Goal: Task Accomplishment & Management: Complete application form

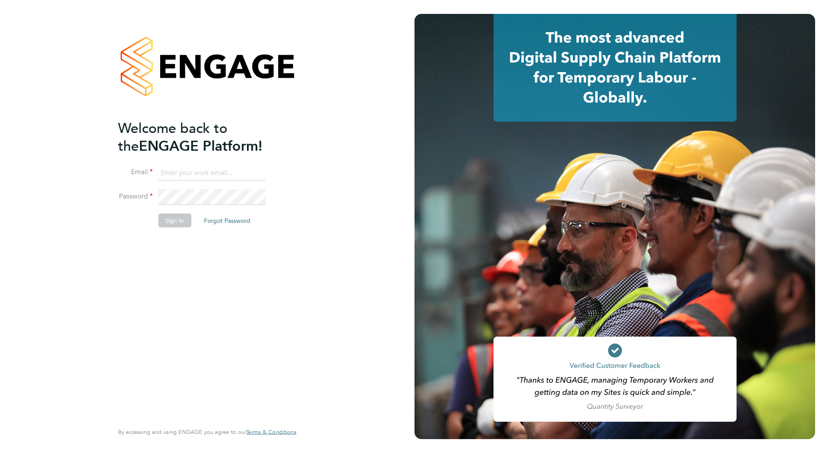
type input "[PERSON_NAME][EMAIL_ADDRESS][DOMAIN_NAME]"
click at [176, 224] on button "Sign In" at bounding box center [174, 220] width 33 height 14
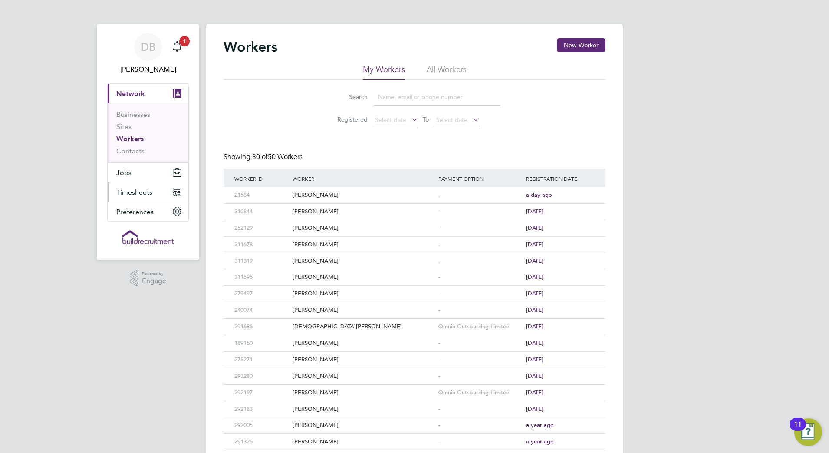
click at [132, 189] on span "Timesheets" at bounding box center [134, 192] width 36 height 8
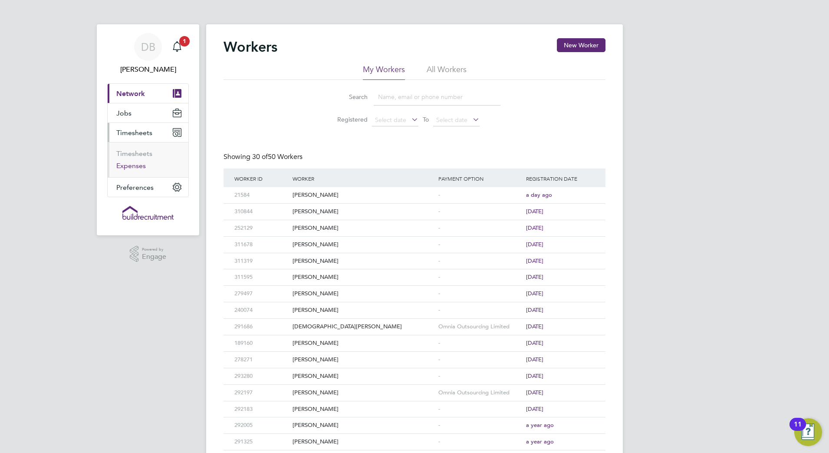
click at [135, 166] on link "Expenses" at bounding box center [131, 166] width 30 height 8
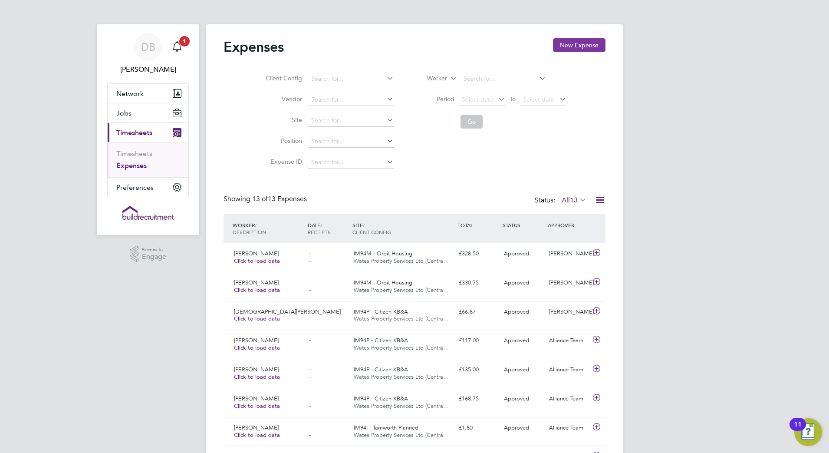
click at [573, 49] on button "New Expense" at bounding box center [579, 45] width 53 height 14
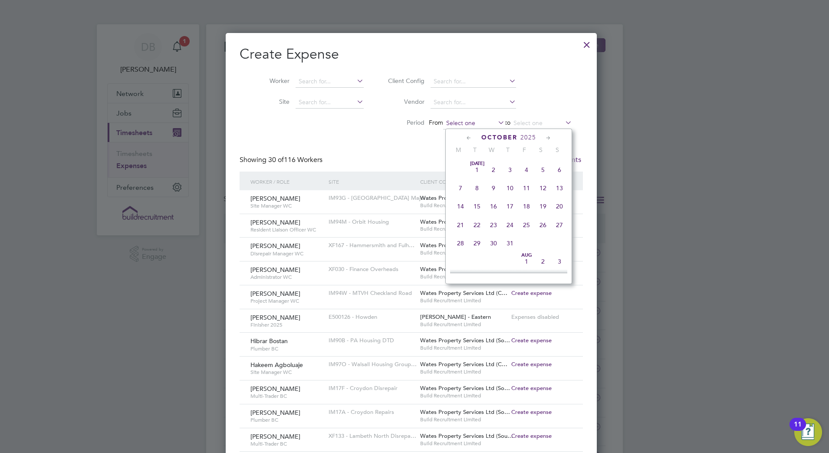
click at [482, 122] on input at bounding box center [474, 123] width 62 height 12
click at [547, 202] on span "20" at bounding box center [543, 199] width 17 height 17
type input "20 Sep 2025"
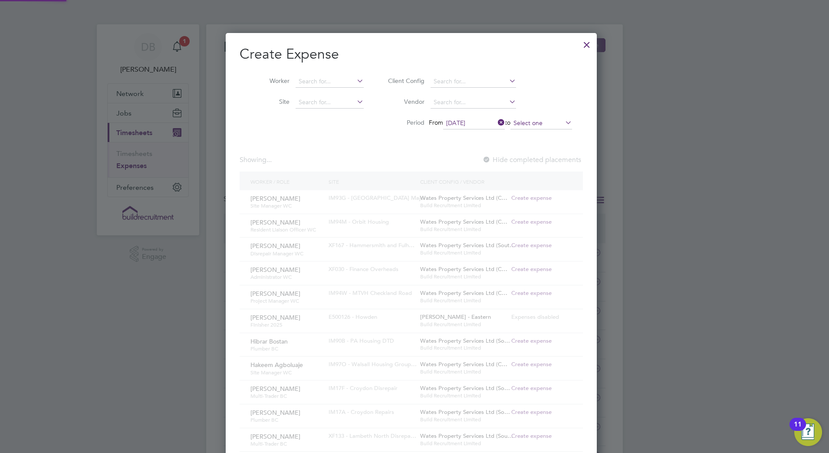
click at [543, 128] on input at bounding box center [542, 123] width 62 height 12
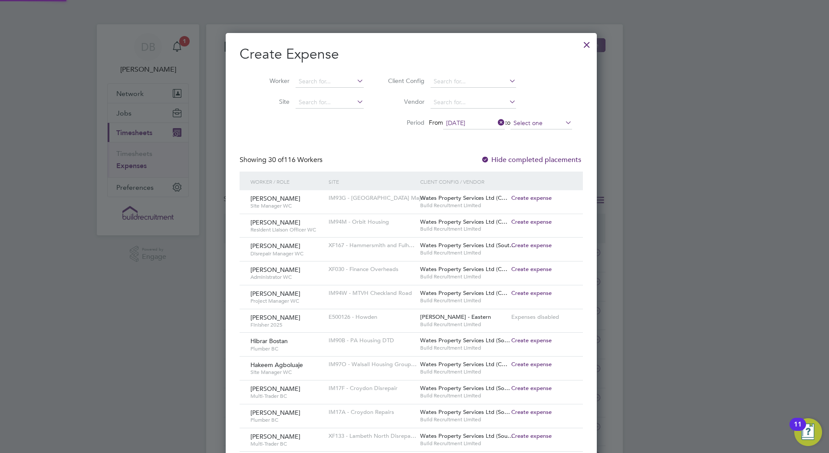
click at [543, 123] on input at bounding box center [542, 123] width 62 height 12
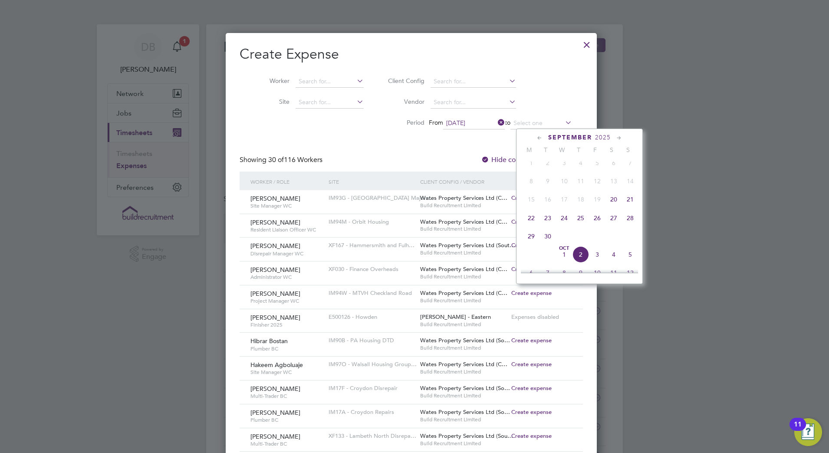
click at [599, 225] on span "26" at bounding box center [597, 218] width 17 height 17
type input "26 Sep 2025"
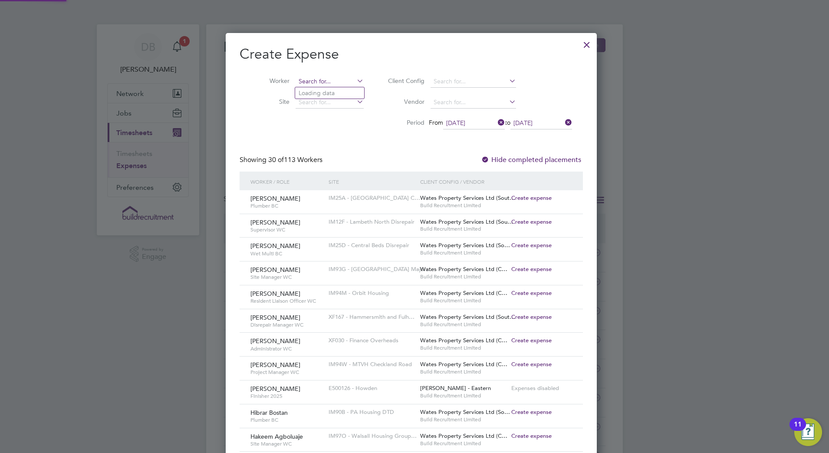
click at [309, 79] on input at bounding box center [330, 82] width 68 height 12
click at [328, 92] on li "Aust in Russell" at bounding box center [333, 93] width 76 height 12
type input "Austin Russell"
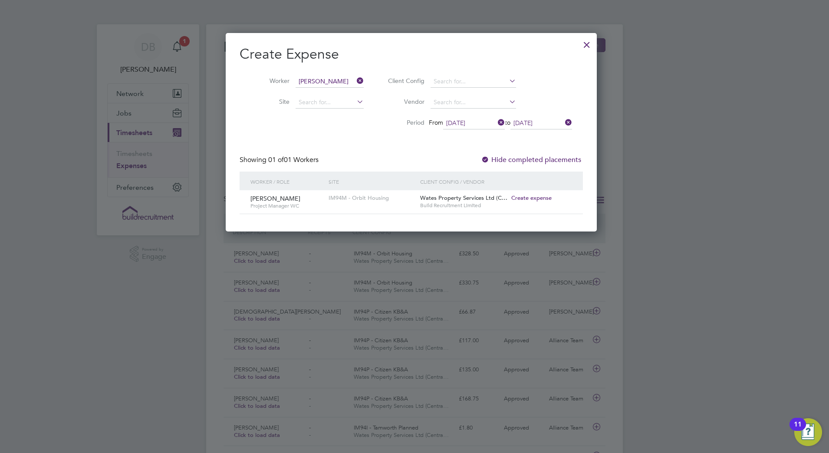
click at [541, 197] on span "Create expense" at bounding box center [532, 197] width 40 height 7
type input "Rod Tapper"
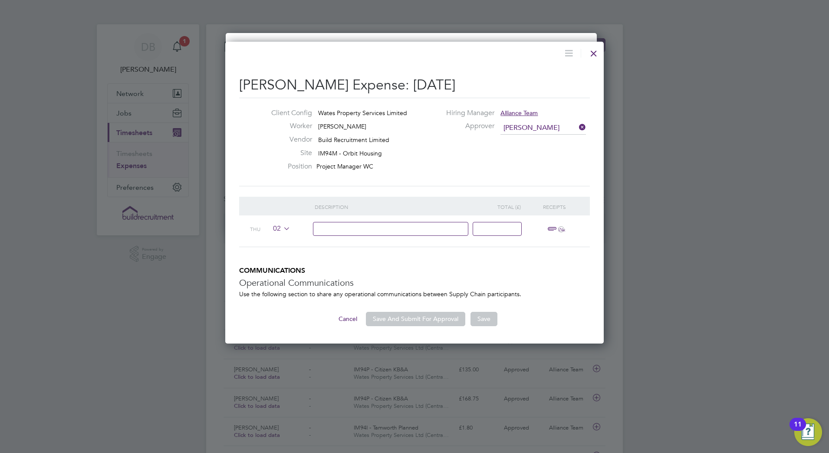
click at [359, 229] on input at bounding box center [391, 229] width 156 height 14
click at [385, 228] on input "Monday - DY3 1QR - GL6JV - DY3 Tuesday DY3 - GL76JU" at bounding box center [391, 229] width 156 height 14
click at [387, 229] on input "Monday - DY3 1QR - GL6JV - DY3 Tuesday DY3 - GL76JU" at bounding box center [391, 229] width 156 height 14
click at [464, 228] on input "Monday - DY3 1QR - GL6JU - DY3 Tuesday DY3 - GL76JU" at bounding box center [391, 229] width 156 height 14
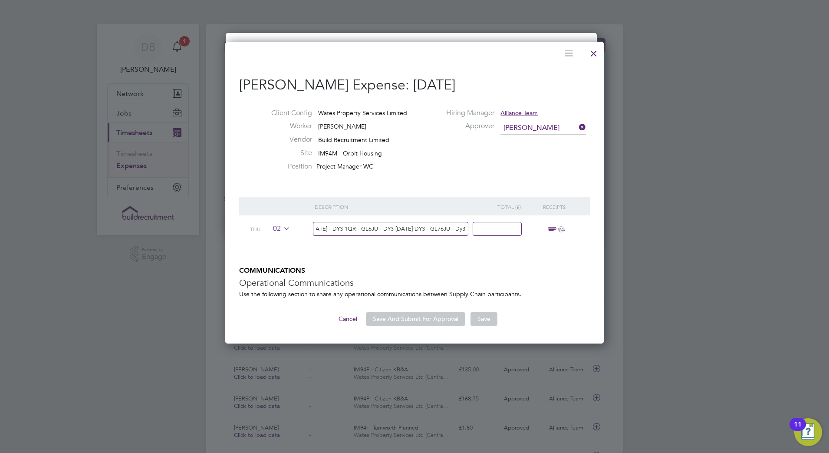
click at [466, 230] on input "Monday - DY3 1QR - GL6JU - DY3 Tuesday DY3 - GL76JU - Dy3" at bounding box center [391, 229] width 156 height 14
click at [465, 230] on input "Monday - DY3 1QR - GL6JU - DY3 Tuesday DY3 - GL76JU - Dy3" at bounding box center [391, 229] width 156 height 14
click at [463, 230] on input "Monday - DY3 1QR - GL6JU - DY3 Tuesday DY3 - GL76JU - Dy3" at bounding box center [391, 229] width 156 height 14
click at [464, 229] on input "Monday - DY3 1QR - GL6JU - DY3 Tuesday DY3 - GL76JU - Dy3" at bounding box center [391, 229] width 156 height 14
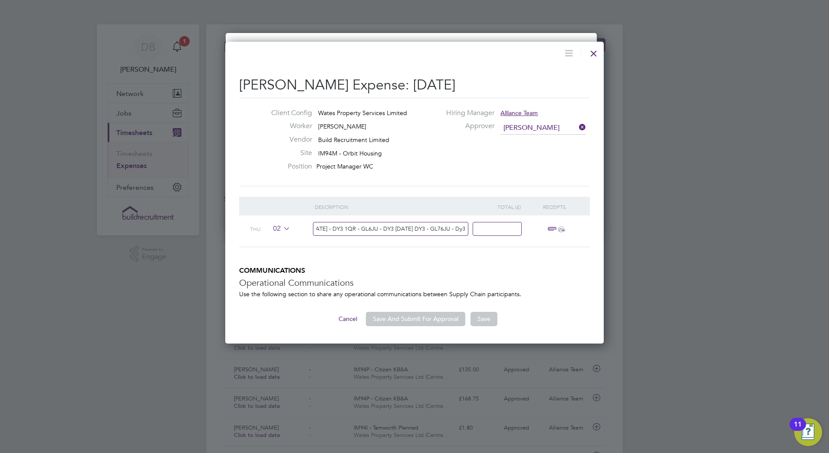
click at [464, 229] on input "Monday - DY3 1QR - GL6JU - DY3 Tuesday DY3 - GL76JU - Dy3" at bounding box center [391, 229] width 156 height 14
click at [465, 229] on input "Monday - DY3 1QR - GL6JU - DY3 Tuesday DY3 - GL76JU - Dy3" at bounding box center [391, 229] width 156 height 14
click at [496, 229] on input at bounding box center [497, 229] width 49 height 14
click at [339, 226] on input "Monday - DY3 1QR - GL6JU - DY3 Tuesday DY3 - GL76JU - Dy3 Weds - Dy3 - Gl77JU -…" at bounding box center [391, 229] width 156 height 14
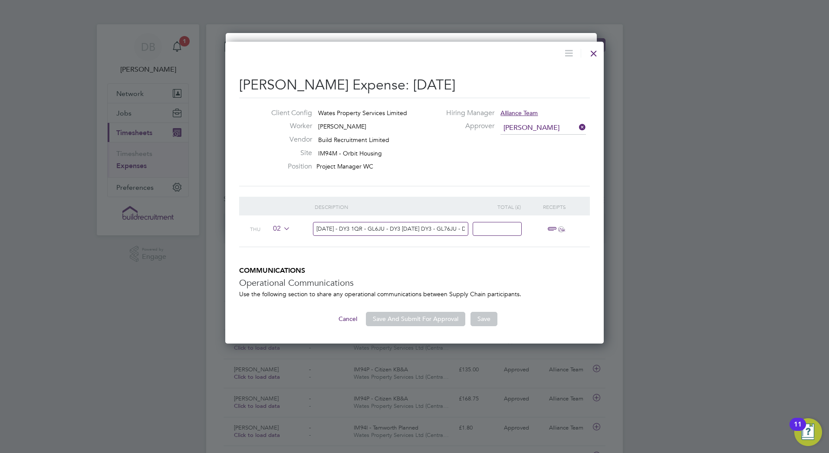
drag, startPoint x: 326, startPoint y: 226, endPoint x: 251, endPoint y: 229, distance: 74.7
click at [251, 229] on div "Thu 02 Monday - DY3 1QR - GL6JU - DY3 Tuesday DY3 - GL76JU - Dy3 Weds - Dy3 - G…" at bounding box center [414, 231] width 351 height 32
click at [318, 230] on input "Monday - DY3 1QR - GL6JU - DY3 Tuesday DY3 - GL76JU - Dy3 Weds - Dy3 - Gl77JU -…" at bounding box center [391, 229] width 156 height 14
click at [317, 228] on input "Monday - DY3 1QR - GL6JU - DY3 Tuesday DY3 - GL76JU - Dy3 Weds - Dy3 - Gl77JU -…" at bounding box center [391, 229] width 156 height 14
click at [317, 227] on input "Monday - DY3 1QR - GL6JU - DY3 Tuesday DY3 - GL76JU - Dy3 Weds - Dy3 - Gl77JU -…" at bounding box center [391, 229] width 156 height 14
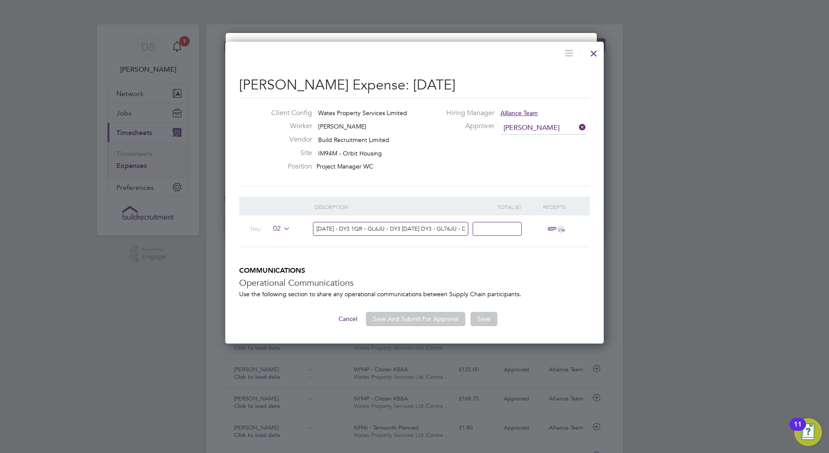
click at [317, 229] on input "Monday - DY3 1QR - GL6JU - DY3 Tuesday DY3 - GL76JU - Dy3 Weds - Dy3 - Gl77JU -…" at bounding box center [391, 229] width 156 height 14
type input "740 miles @45pence Monday - DY3 1QR - GL6JU - DY3 Tuesday DY3 - GL76JU - Dy3 We…"
click at [489, 230] on input at bounding box center [497, 229] width 49 height 14
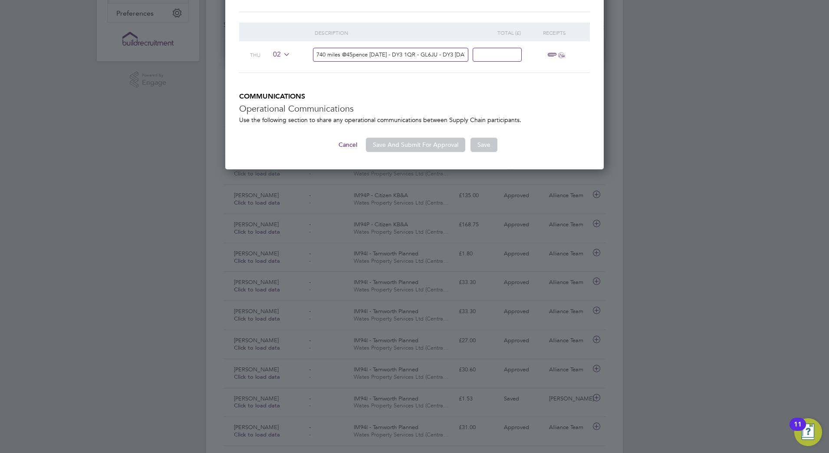
scroll to position [198, 0]
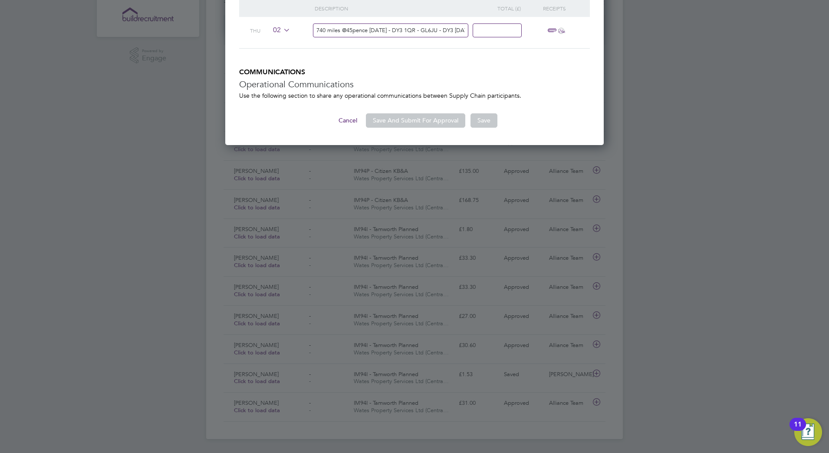
click at [487, 28] on input at bounding box center [497, 30] width 49 height 14
type input "333"
click at [548, 77] on ng-form "Description Total (£) Receipts Thu 02 740 miles @45pence Monday - DY3 1QR - GL6…" at bounding box center [414, 62] width 351 height 129
click at [549, 28] on span "ï¼‹" at bounding box center [554, 31] width 19 height 10
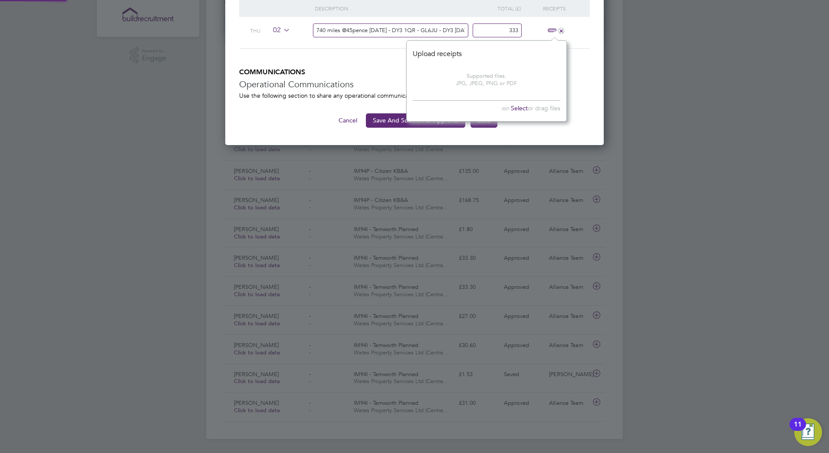
scroll to position [11, 20]
click at [517, 106] on span "Select" at bounding box center [513, 108] width 30 height 8
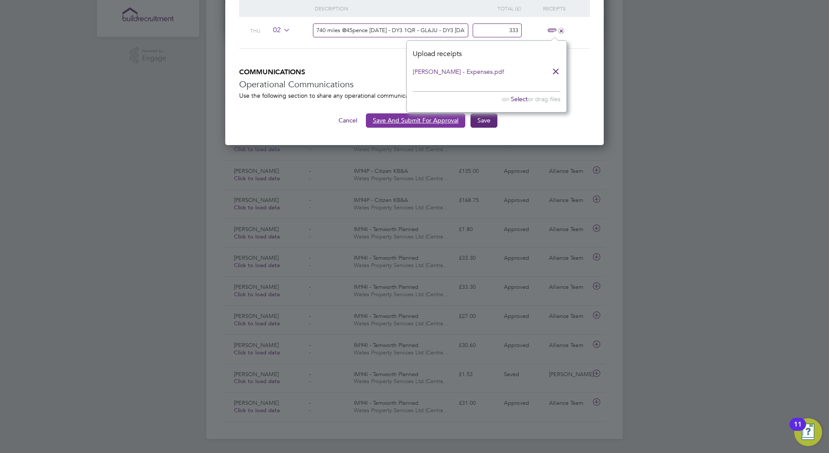
click at [409, 121] on button "Save And Submit For Approval" at bounding box center [415, 120] width 99 height 14
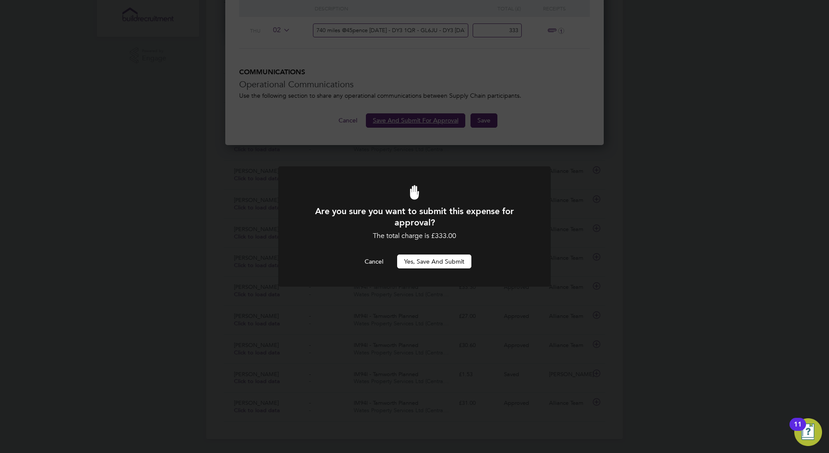
click at [444, 259] on button "Yes, Save and Submit" at bounding box center [434, 261] width 74 height 14
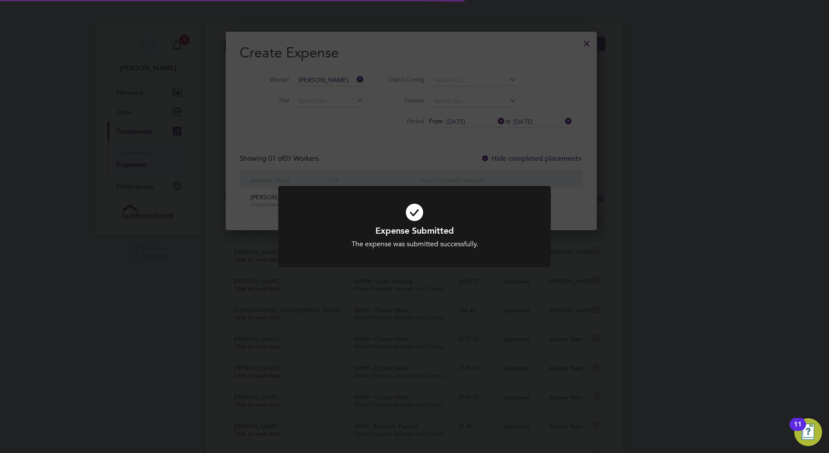
scroll to position [23, 94]
click at [593, 45] on div "Expense Submitted The expense was submitted successfully. Cancel Okay" at bounding box center [414, 226] width 829 height 453
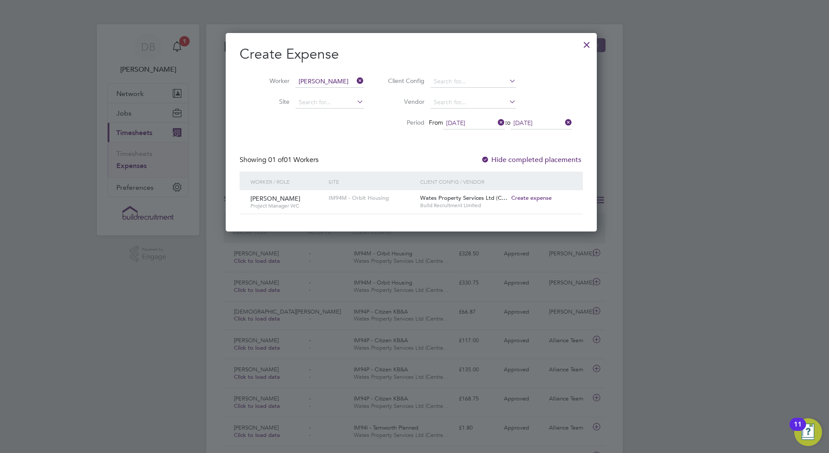
click at [591, 43] on div at bounding box center [587, 43] width 16 height 16
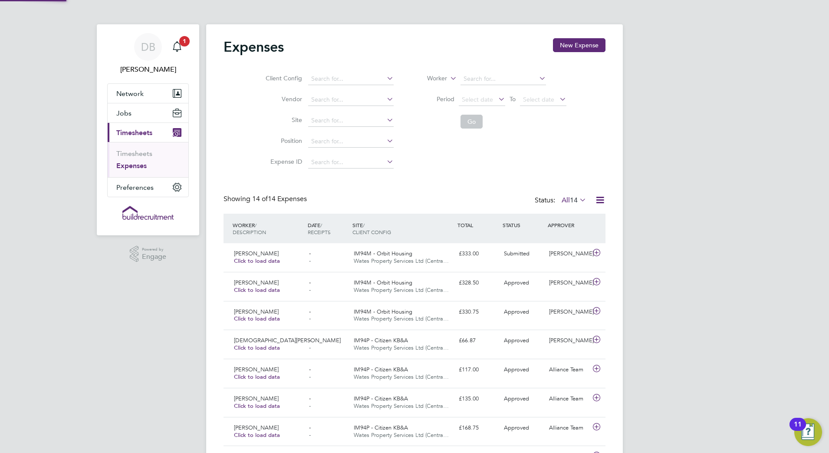
scroll to position [4, 4]
